Goal: Transaction & Acquisition: Purchase product/service

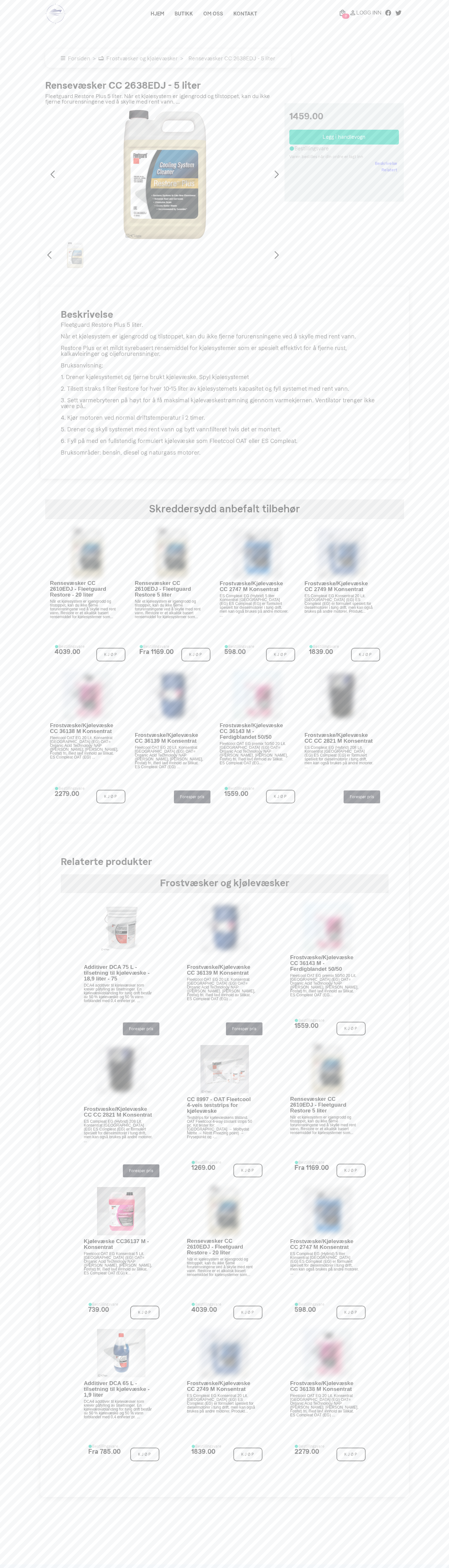
click at [245, 14] on link "Kontakt" at bounding box center [245, 14] width 35 height 12
click at [344, 138] on button "Legg i handlevogn" at bounding box center [344, 137] width 110 height 15
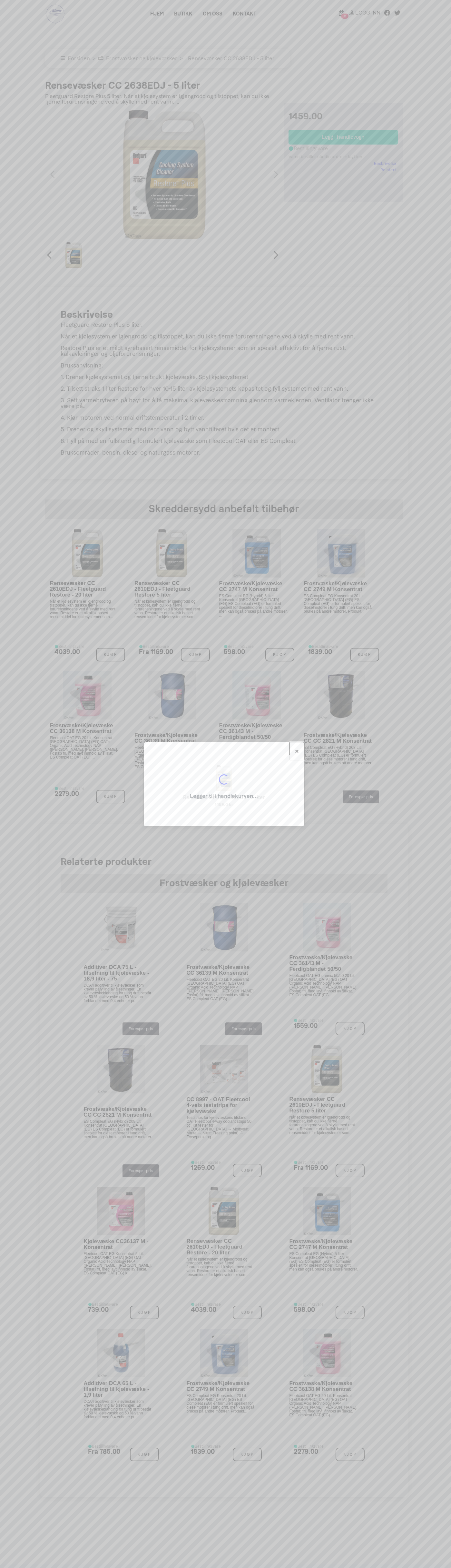
click at [297, 752] on span "×" at bounding box center [297, 751] width 4 height 9
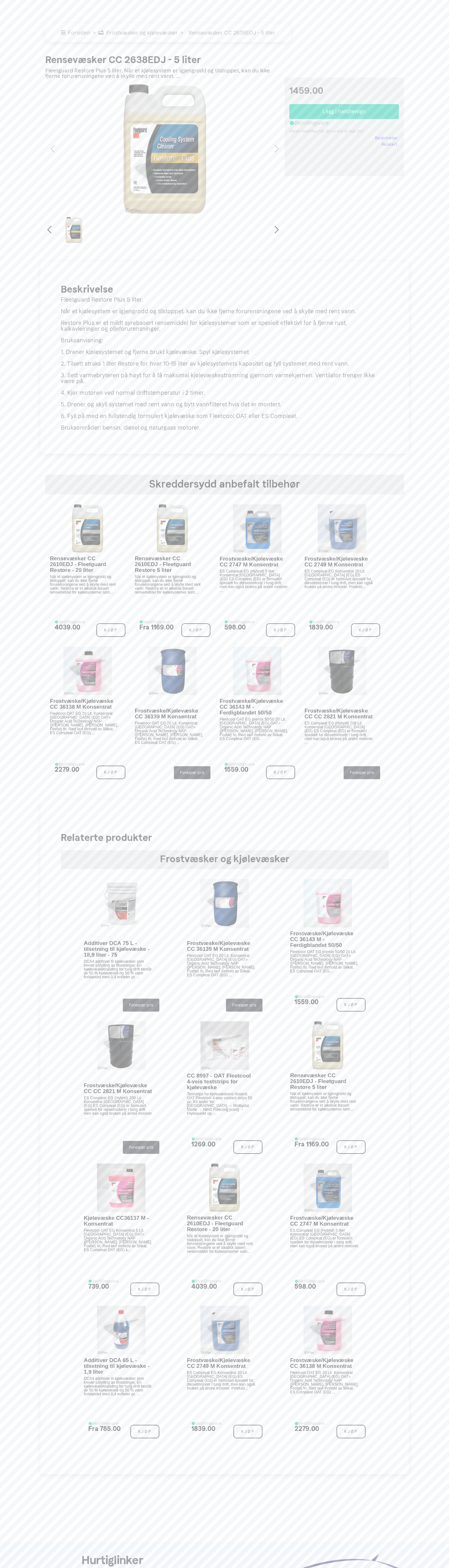
click at [285, 14] on div "Forsiden Frostvæsker og kjølevæsker Rensevæsker CC 2638EDJ - 5 liter" at bounding box center [225, 25] width 359 height 45
click at [443, 193] on main "× Forsiden Frostvæsker og kjølevæsker Rensevæsker CC 2638EDJ - 5 liter Rensevæs…" at bounding box center [224, 737] width 449 height 1474
click at [128, 1571] on html at bounding box center [224, 907] width 449 height 1815
click at [8, 866] on main "× Forsiden Frostvæsker og kjølevæsker Rensevæsker CC 2638EDJ - 5 liter Rensevæs…" at bounding box center [224, 737] width 449 height 1474
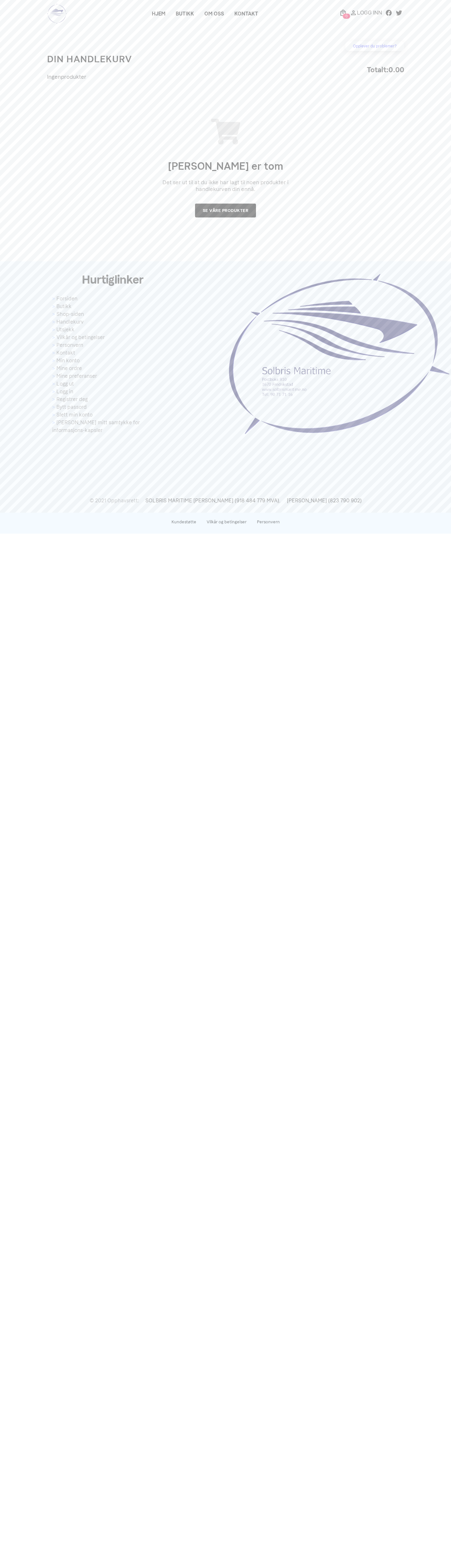
click at [113, 326] on link "Utsjekk" at bounding box center [113, 330] width 121 height 8
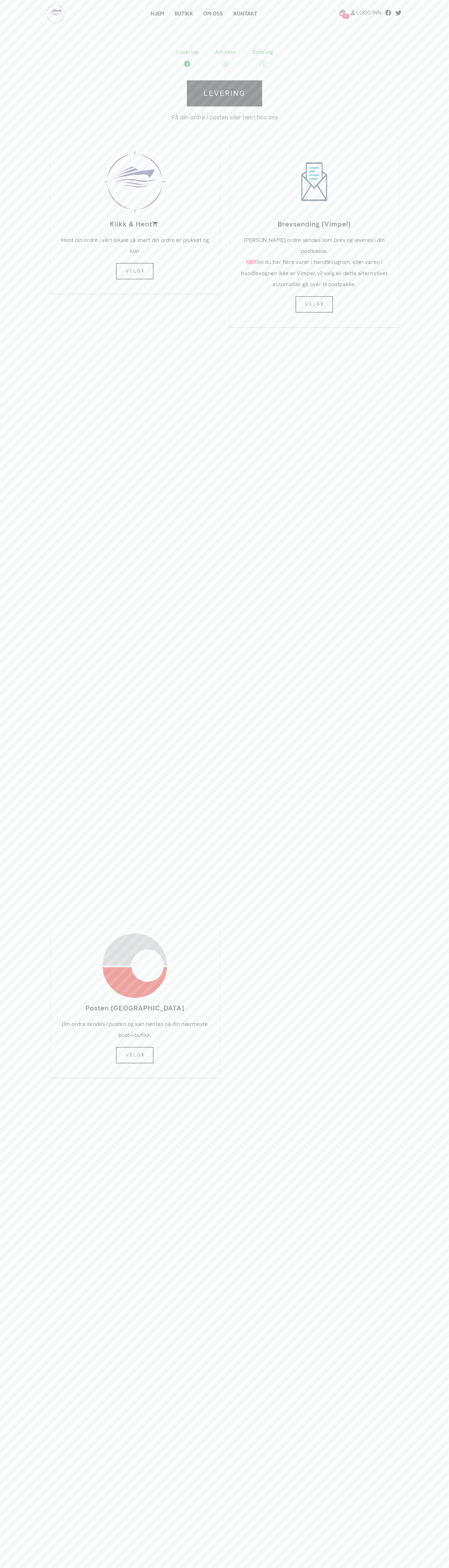
click at [225, 94] on link "Levering" at bounding box center [224, 94] width 75 height 26
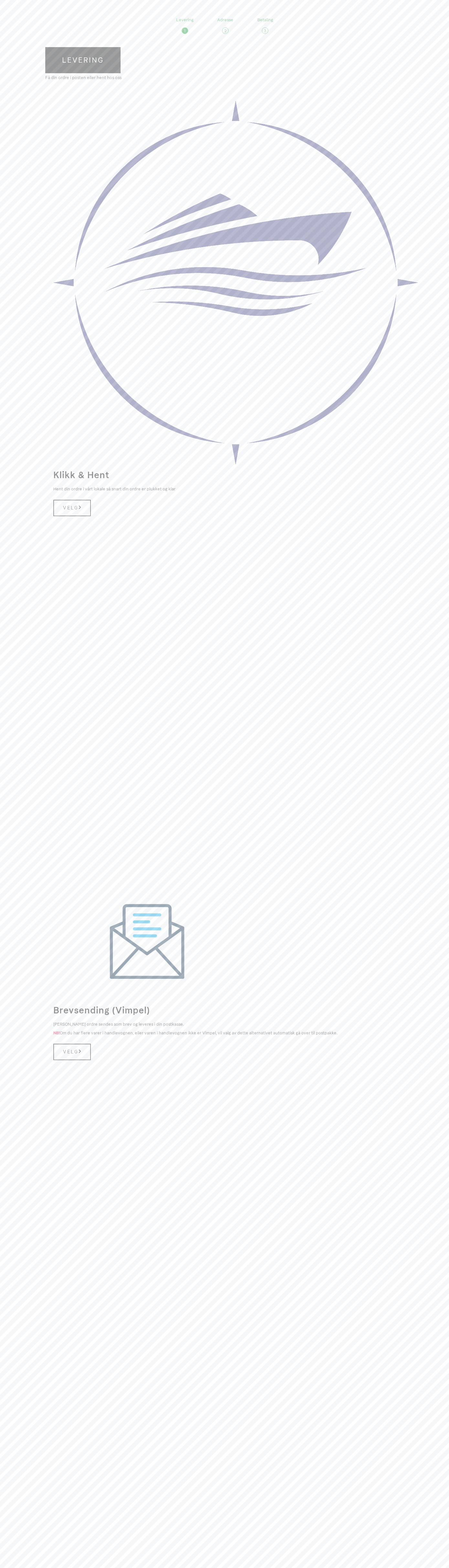
click at [83, 60] on link "Levering" at bounding box center [83, 60] width 75 height 26
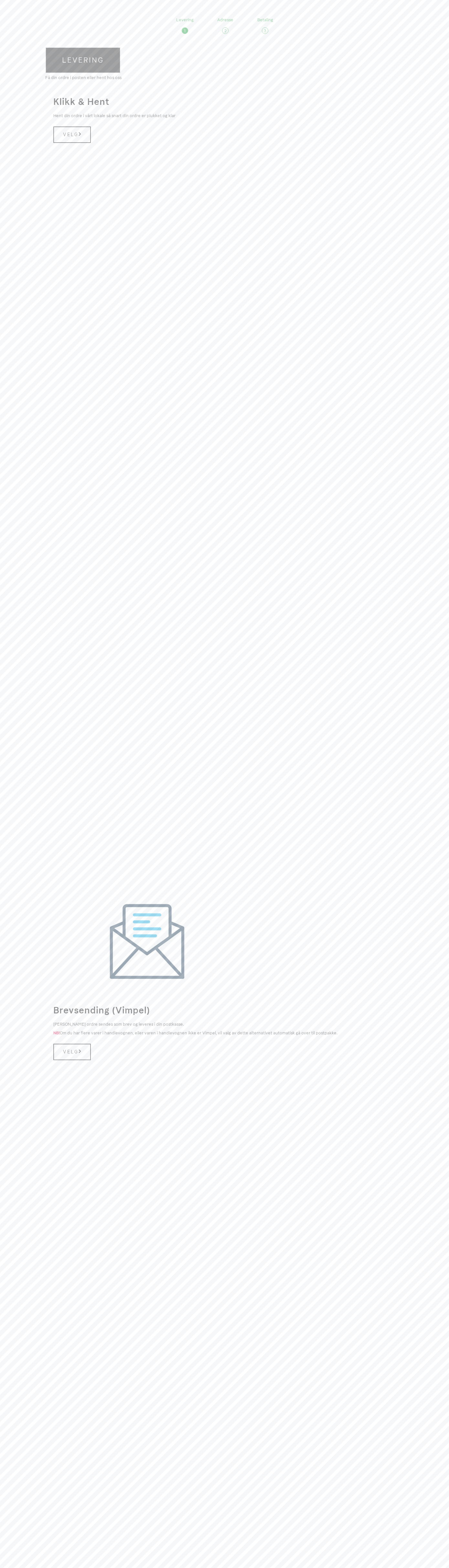
click at [83, 60] on link "Levering" at bounding box center [83, 60] width 75 height 26
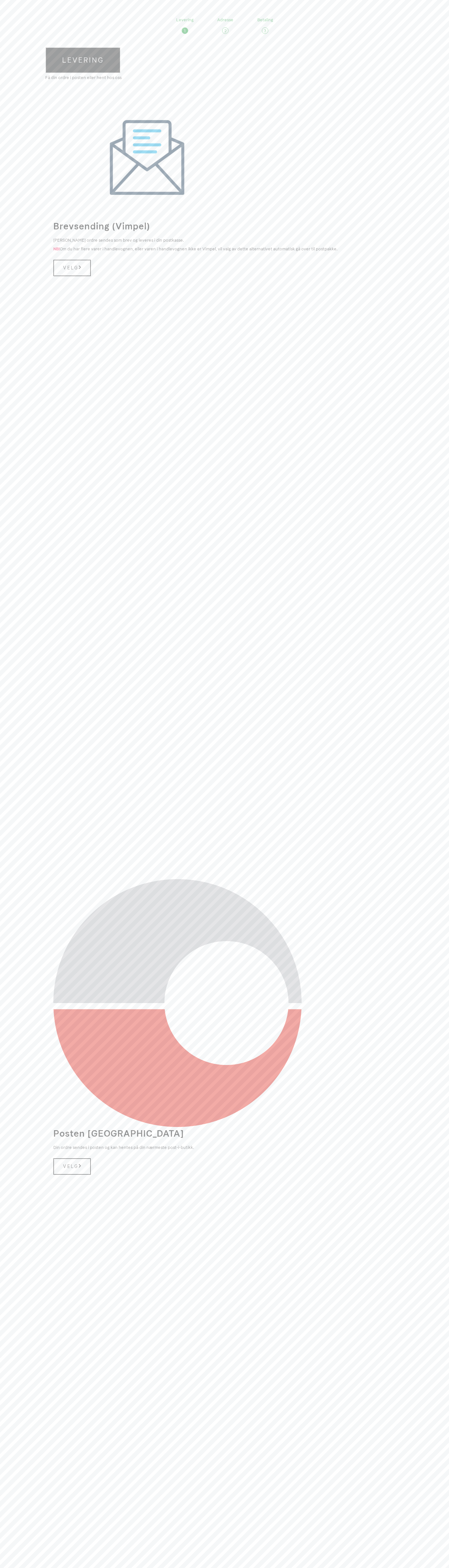
click at [83, 60] on link "Levering" at bounding box center [83, 60] width 75 height 26
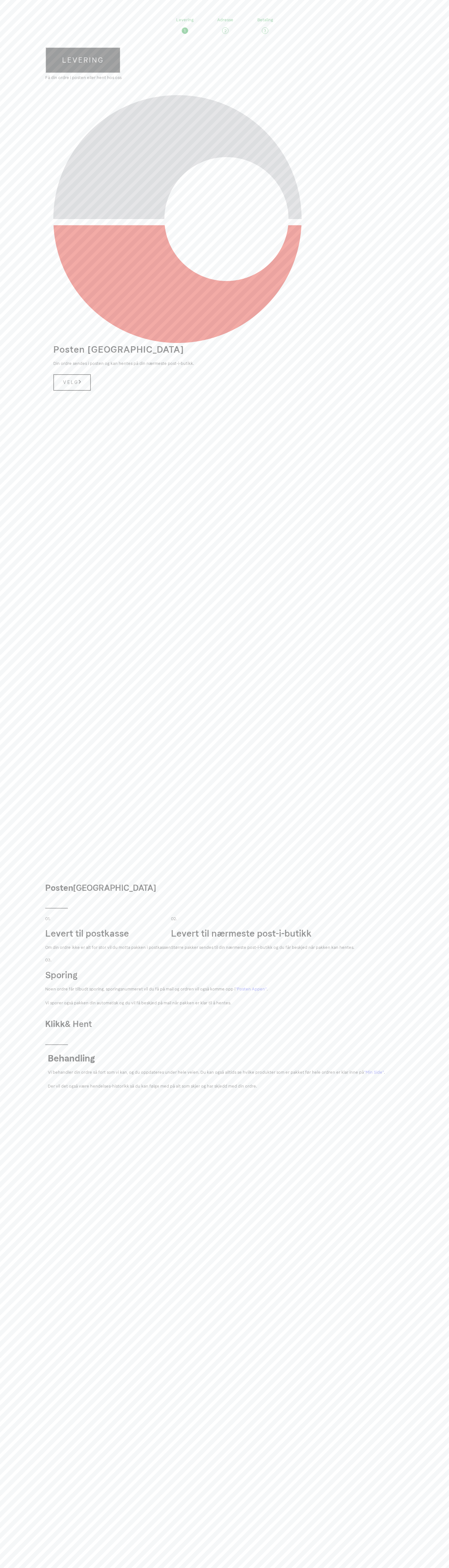
click at [83, 60] on link "Levering" at bounding box center [83, 60] width 75 height 26
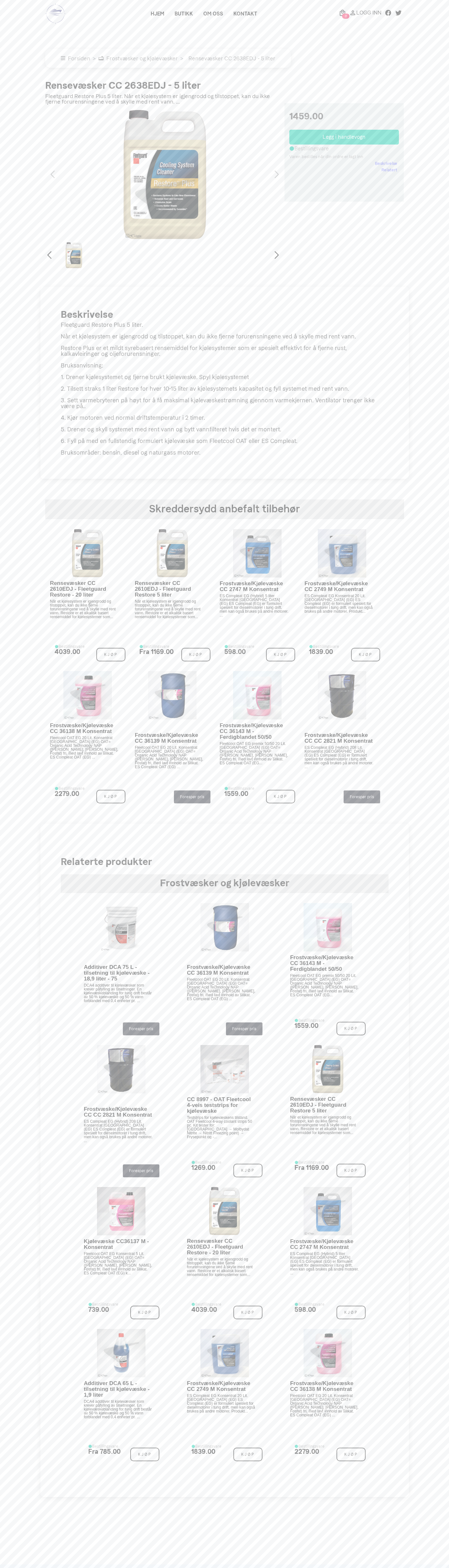
click at [386, 163] on link "Beskrivelse" at bounding box center [386, 163] width 22 height 6
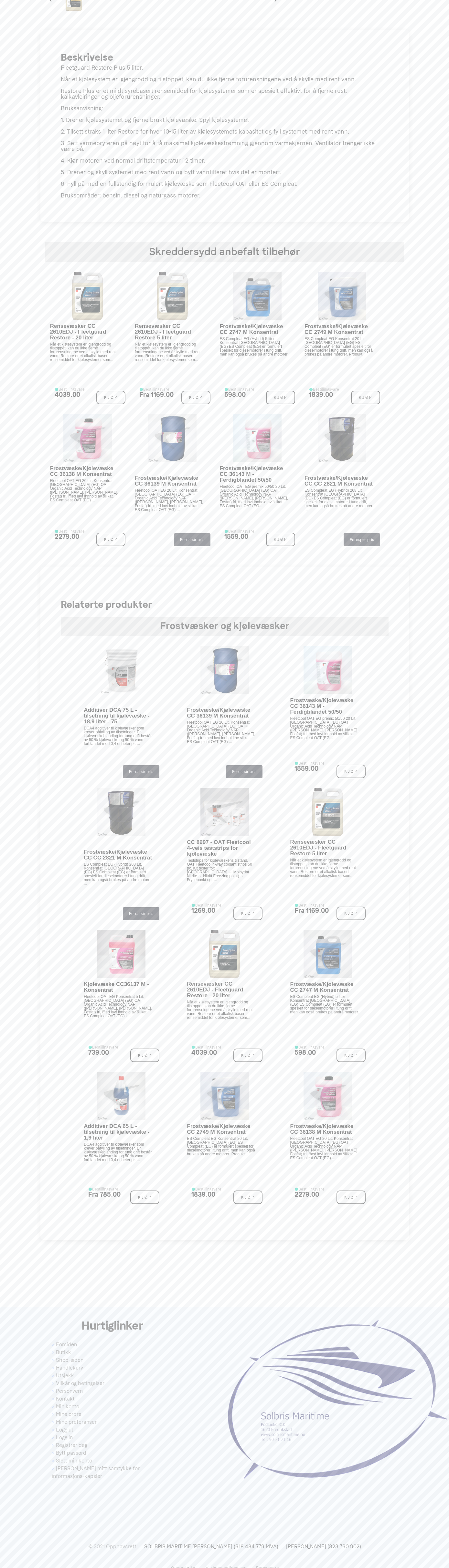
scroll to position [261, 0]
click at [169, 343] on p "Når et kjølesystem er igjengrodd og tilstoppet, kan du ikke fjerne forurensning…" at bounding box center [169, 348] width 69 height 19
click at [254, 343] on p "ES Compleat EG (Hybrid) 5 liter Konsentrat [GEOGRAPHIC_DATA] (EG) ES Compleat (…" at bounding box center [254, 345] width 69 height 23
click at [339, 343] on p "ES Compleat EG Konsentrat 20 Lit. [GEOGRAPHIC_DATA] (EG) ES Compleat (EG) er fo…" at bounding box center [339, 343] width 69 height 19
click at [84, 348] on p "Når et kjølesystem er igjengrodd og tilstoppet, kan du ikke fjerne forurensning…" at bounding box center [84, 348] width 69 height 19
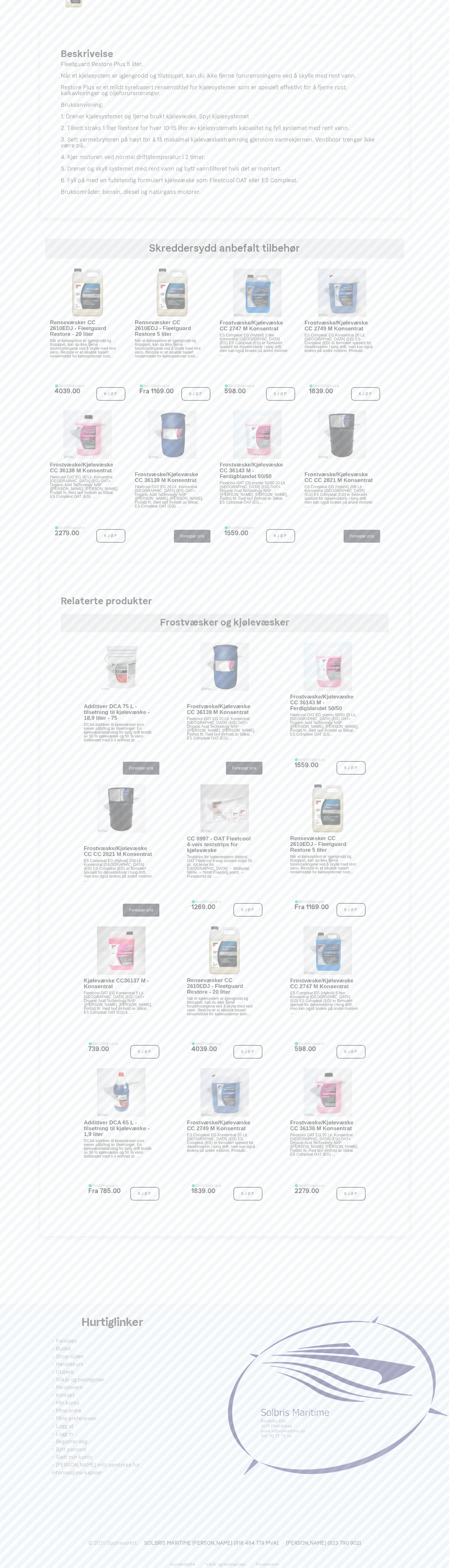
click at [84, 485] on p "Fleetcool OAT EG 20 Lit. Konsentrat [GEOGRAPHIC_DATA] (EG) OAT= Organic Acid Te…" at bounding box center [84, 487] width 69 height 23
click at [254, 491] on p "Fleetcool OAT EG premix 50/50 20 Lit. [GEOGRAPHIC_DATA] (EG) OAT= Organic Acid …" at bounding box center [254, 492] width 69 height 23
click at [169, 495] on p "Fleetcool OAT EG 20 Lit. Konsentrat [GEOGRAPHIC_DATA] (EG) OAT= Organic Acid Te…" at bounding box center [169, 497] width 69 height 23
click at [339, 495] on p "ES Compleat EG (Hybrid) 208 Lit. Konsentrat [GEOGRAPHIC_DATA] (EG) ES Compleat …" at bounding box center [339, 497] width 69 height 23
click at [370, 14] on main "× Forsiden Frostvæsker og kjølevæsker Rensevæsker CC 2638EDJ - 5 liter Rensevæs…" at bounding box center [224, 501] width 449 height 1472
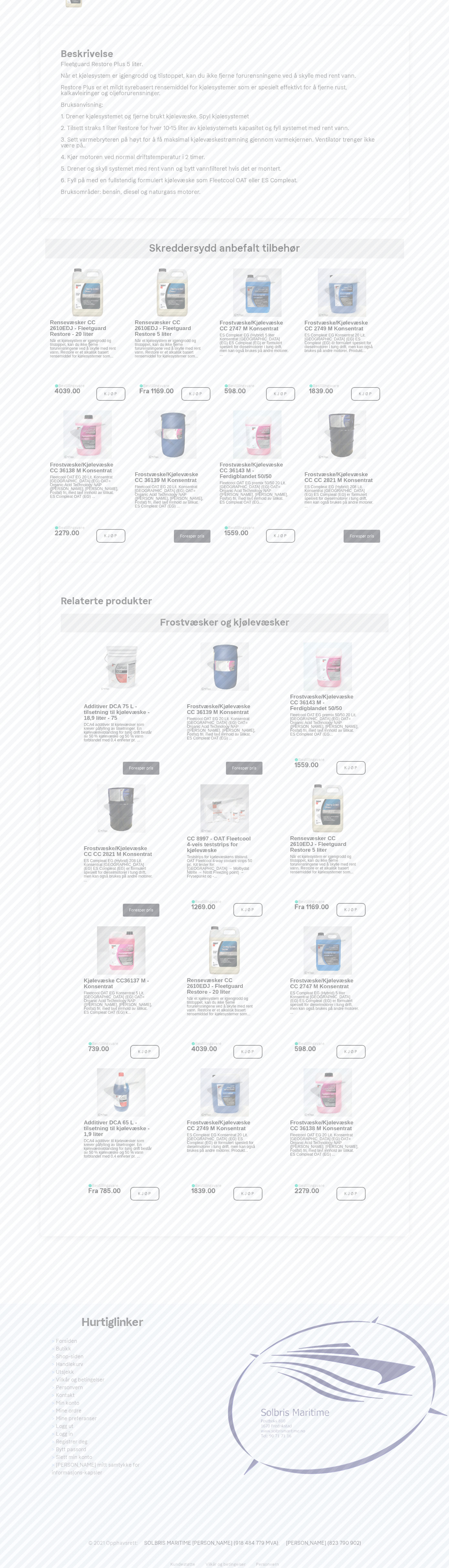
click at [448, 1485] on div "Hurtiglinker Forsiden Butikk Shop-siden Handlekurv Utsjekk Vilkår og betingelse…" at bounding box center [224, 1440] width 449 height 272
click at [17, 1568] on html at bounding box center [224, 657] width 449 height 1837
click at [31, 1568] on html at bounding box center [224, 657] width 449 height 1837
